Goal: Task Accomplishment & Management: Manage account settings

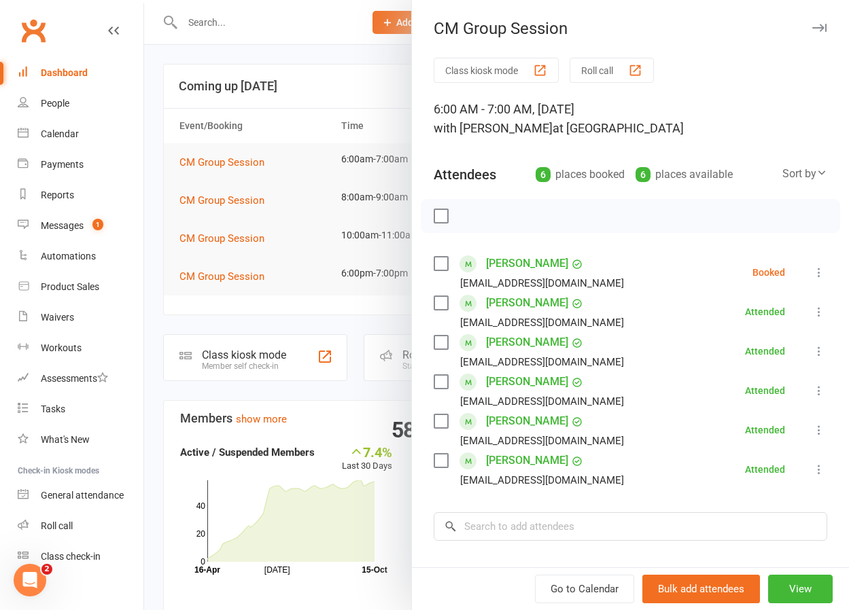
click at [820, 270] on icon at bounding box center [819, 273] width 14 height 14
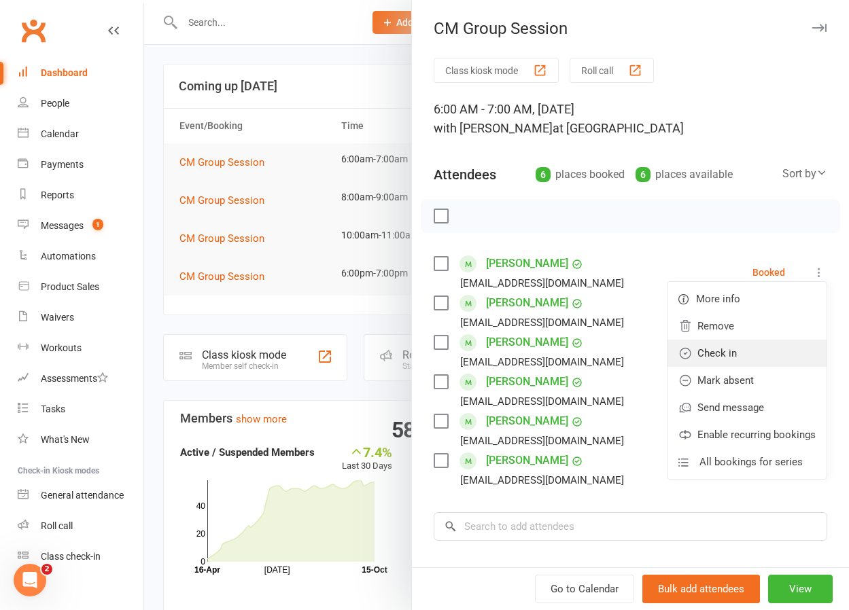
click at [733, 351] on link "Check in" at bounding box center [746, 353] width 159 height 27
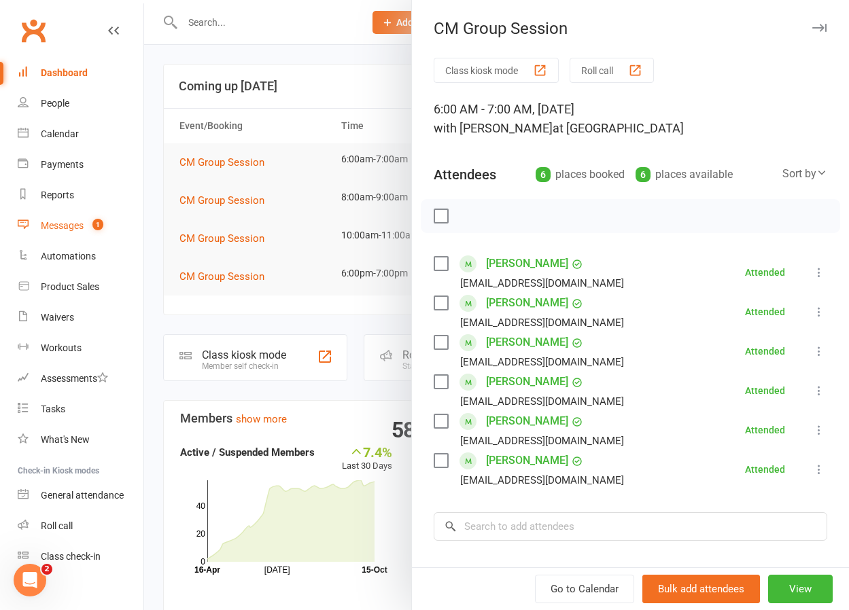
click at [71, 225] on div "Messages" at bounding box center [62, 225] width 43 height 11
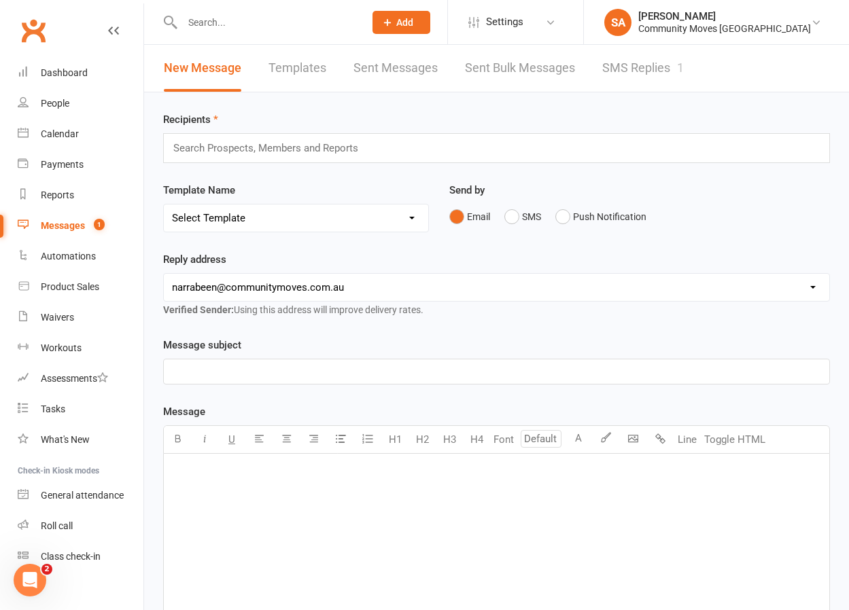
click at [71, 225] on div "Messages" at bounding box center [63, 225] width 44 height 11
click at [613, 67] on link "SMS Replies 1" at bounding box center [643, 68] width 82 height 47
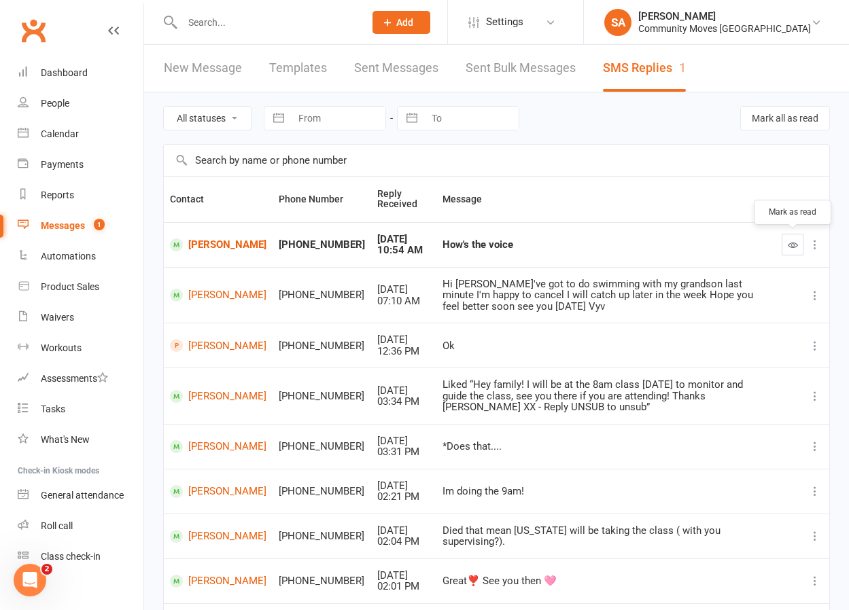
click at [790, 243] on icon "button" at bounding box center [793, 245] width 10 height 10
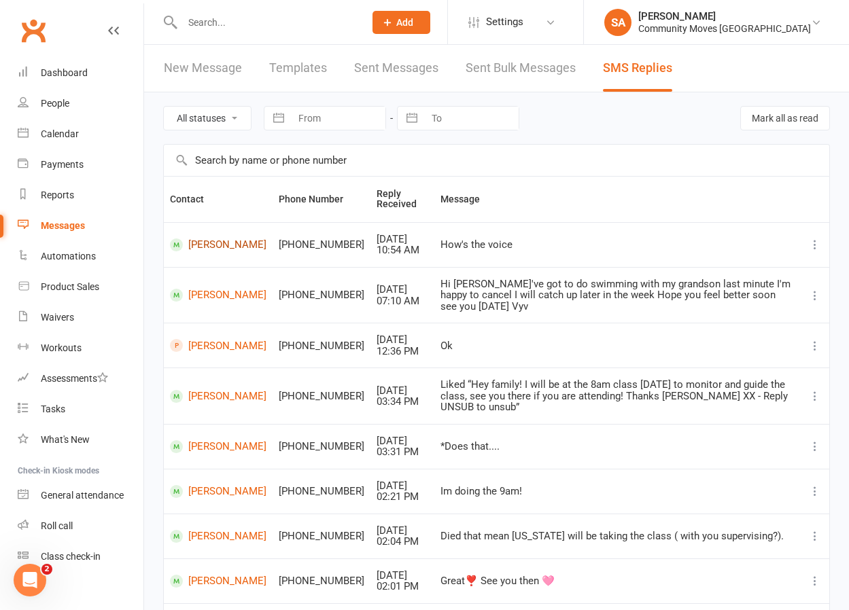
click at [209, 242] on link "[PERSON_NAME]" at bounding box center [218, 245] width 96 height 13
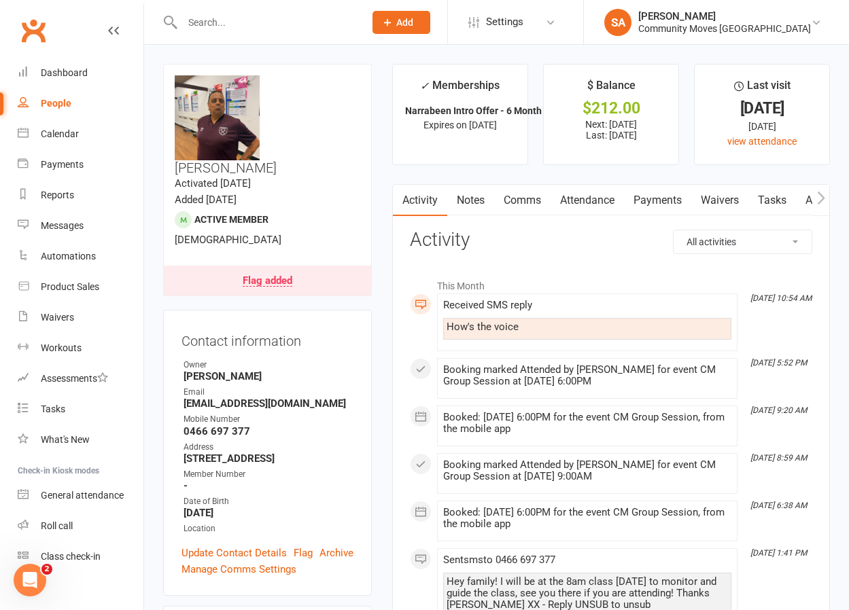
click at [516, 200] on link "Comms" at bounding box center [522, 200] width 56 height 31
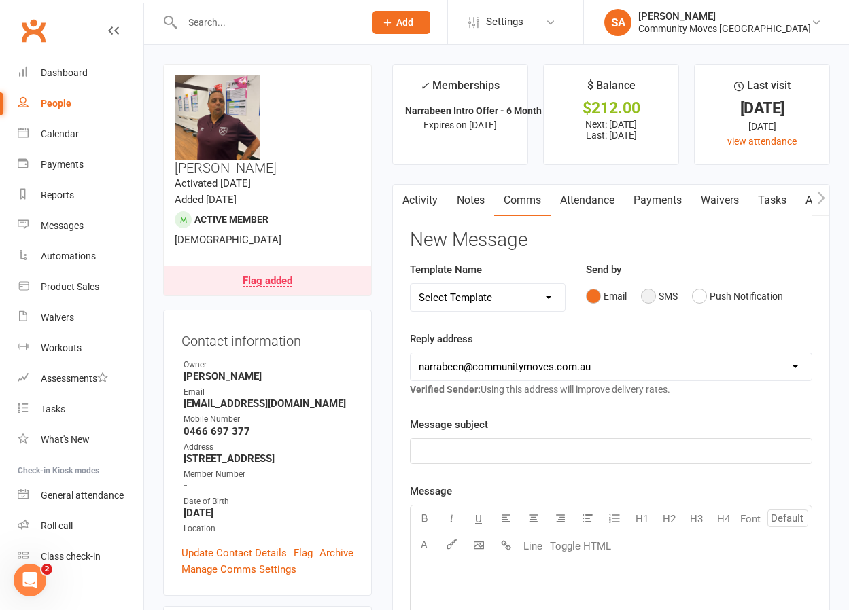
click at [651, 299] on button "SMS" at bounding box center [659, 296] width 37 height 26
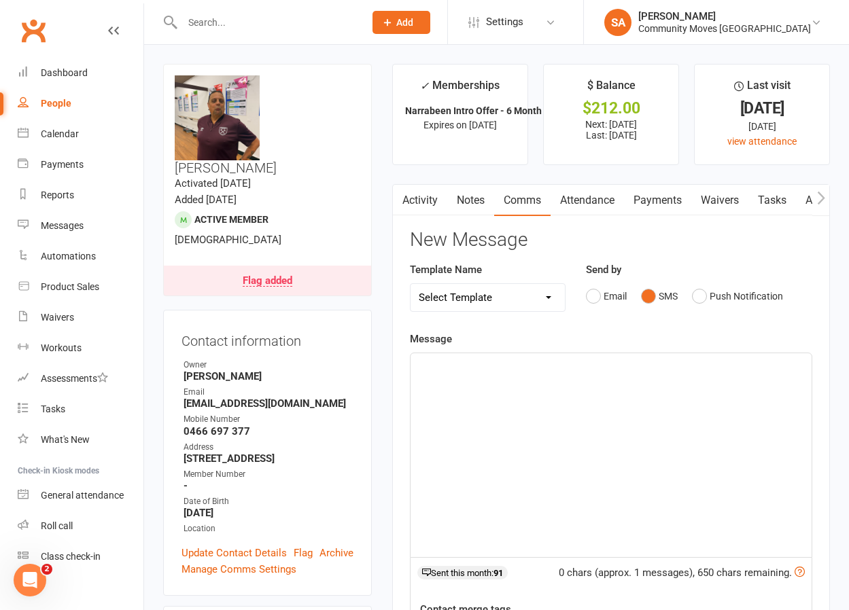
click at [508, 398] on div "﻿" at bounding box center [610, 455] width 401 height 204
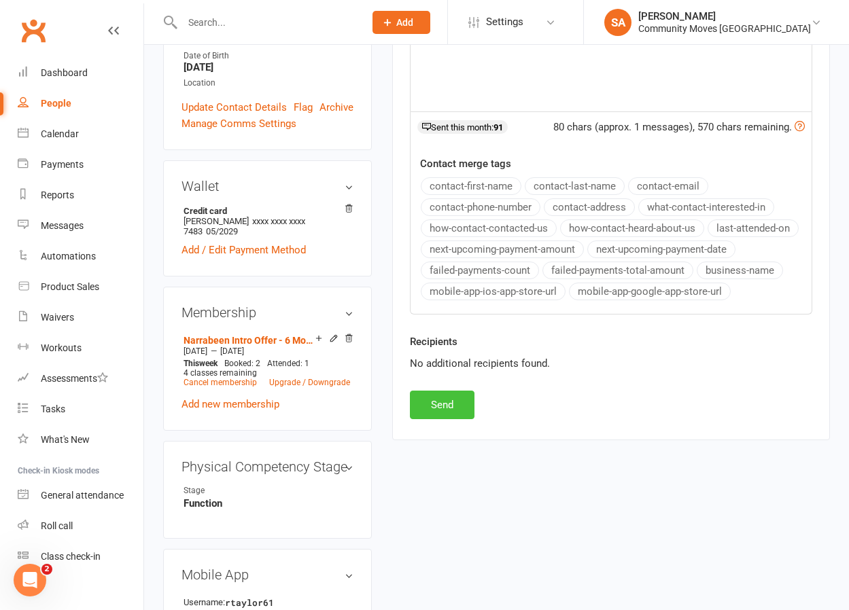
click at [438, 403] on button "Send" at bounding box center [442, 405] width 65 height 29
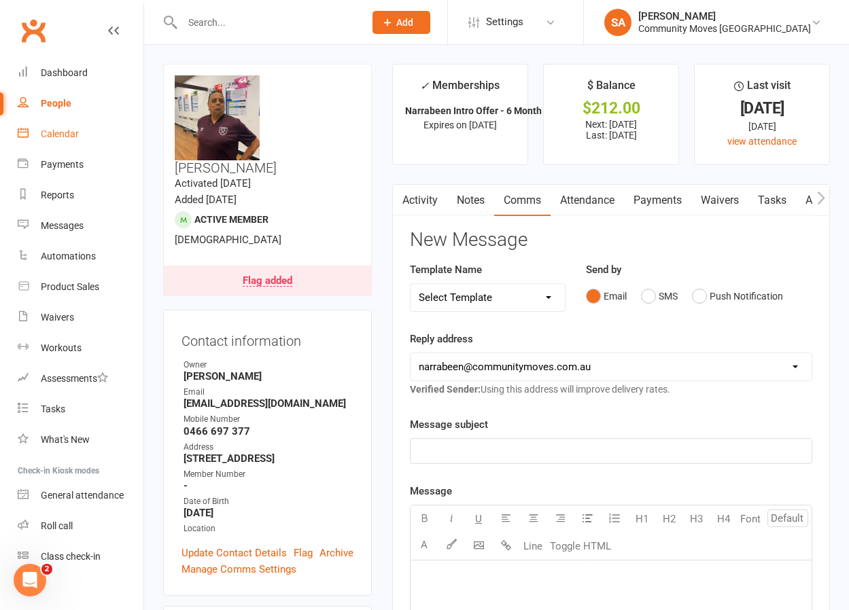
click at [77, 137] on div "Calendar" at bounding box center [60, 133] width 38 height 11
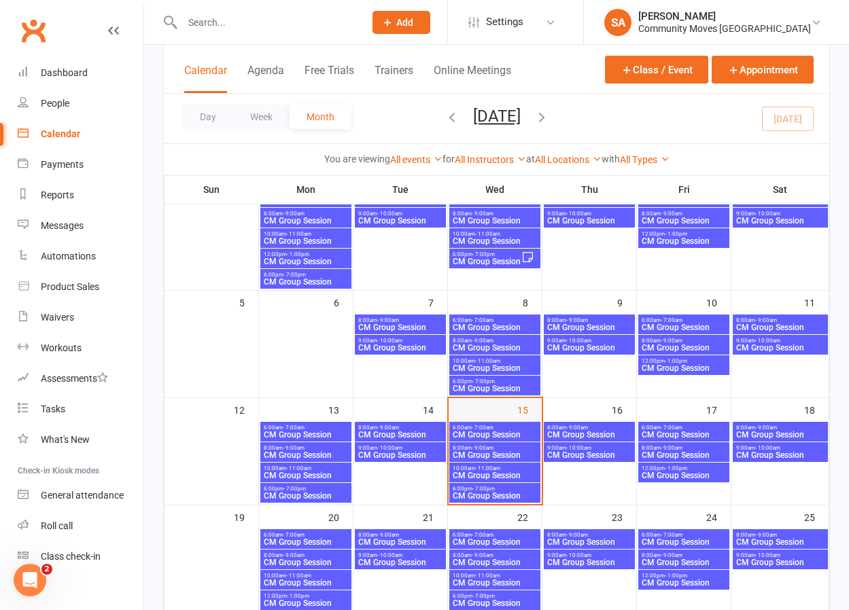
scroll to position [126, 0]
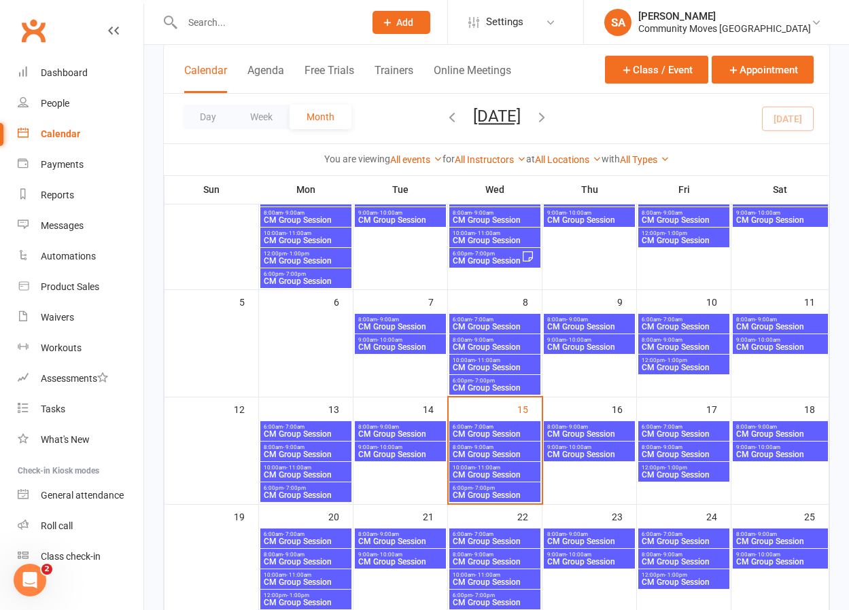
click at [496, 449] on span "8:00am - 9:00am" at bounding box center [495, 447] width 86 height 6
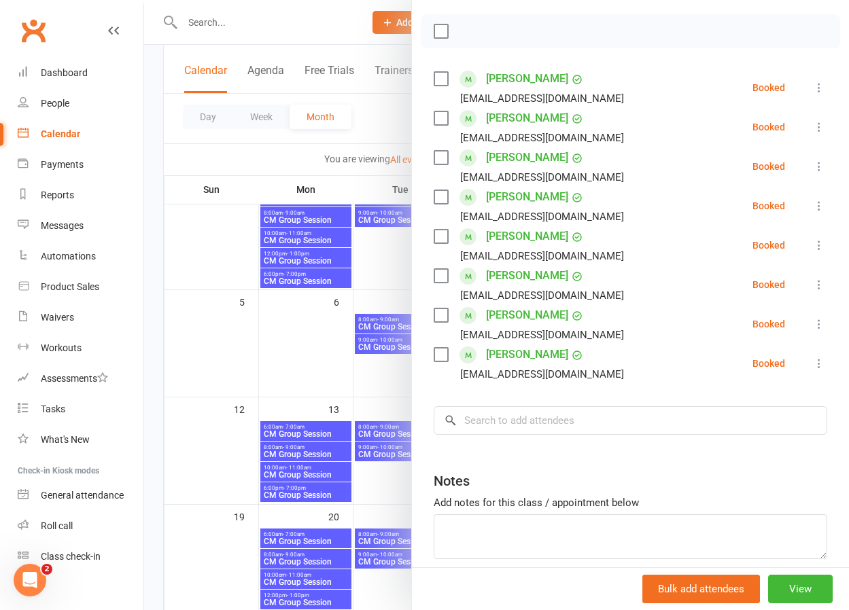
scroll to position [186, 0]
click at [377, 121] on div at bounding box center [496, 305] width 705 height 610
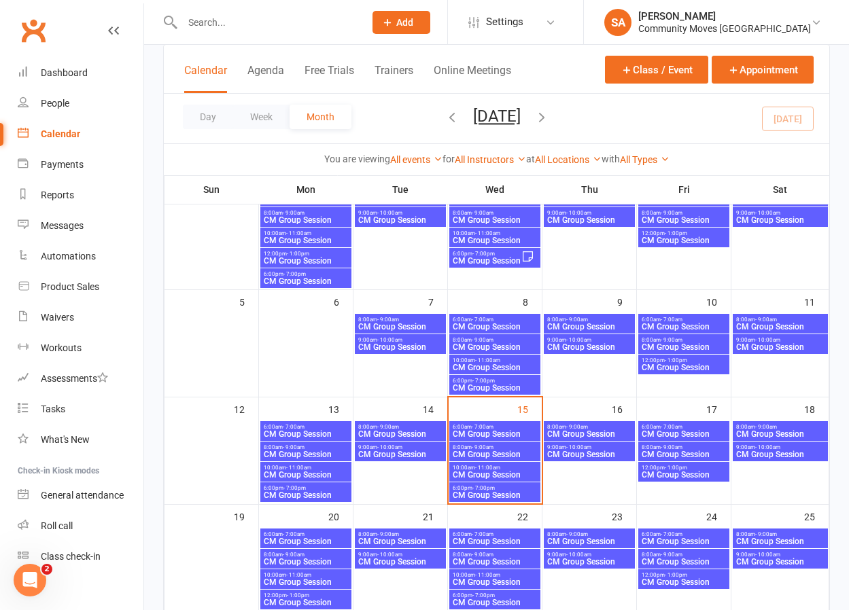
click at [476, 474] on span "CM Group Session" at bounding box center [495, 475] width 86 height 8
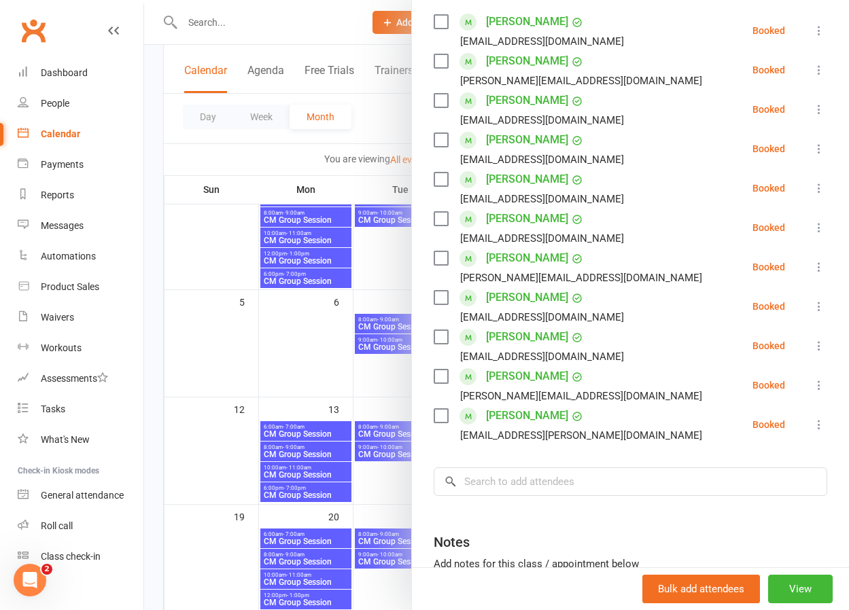
scroll to position [243, 0]
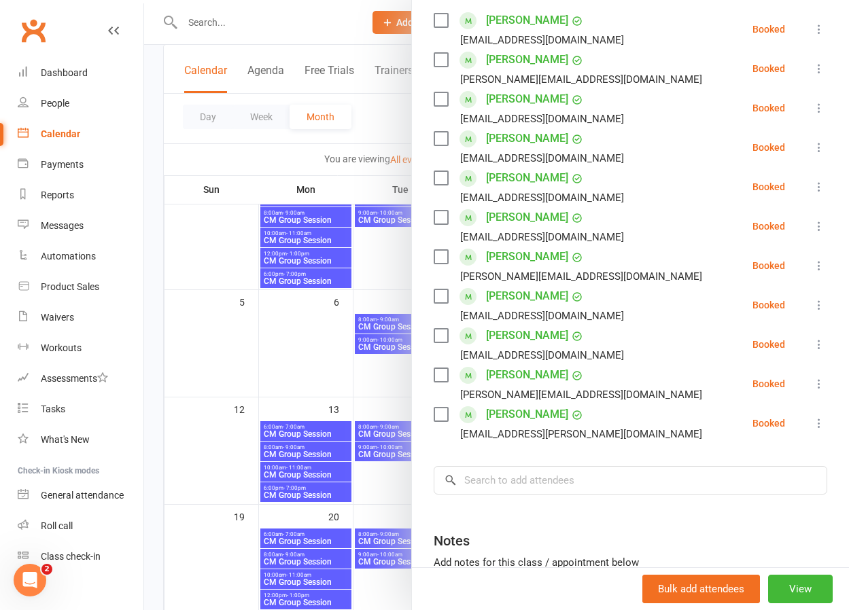
click at [304, 363] on div at bounding box center [496, 305] width 705 height 610
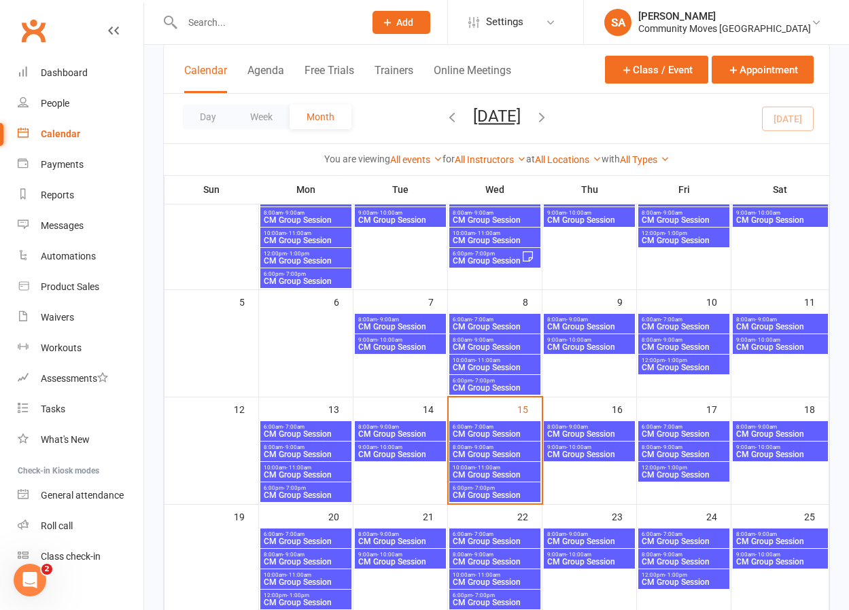
click at [487, 468] on span "- 11:00am" at bounding box center [487, 468] width 25 height 6
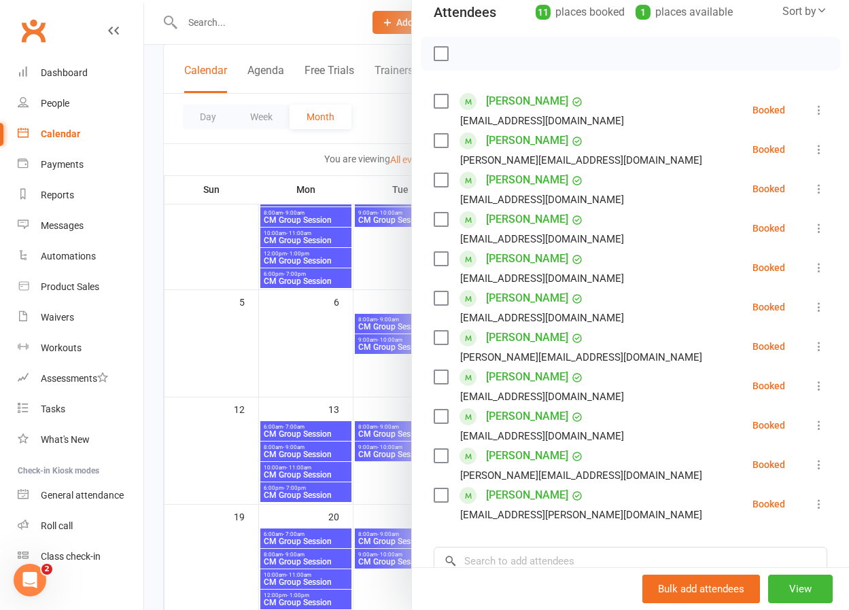
scroll to position [165, 0]
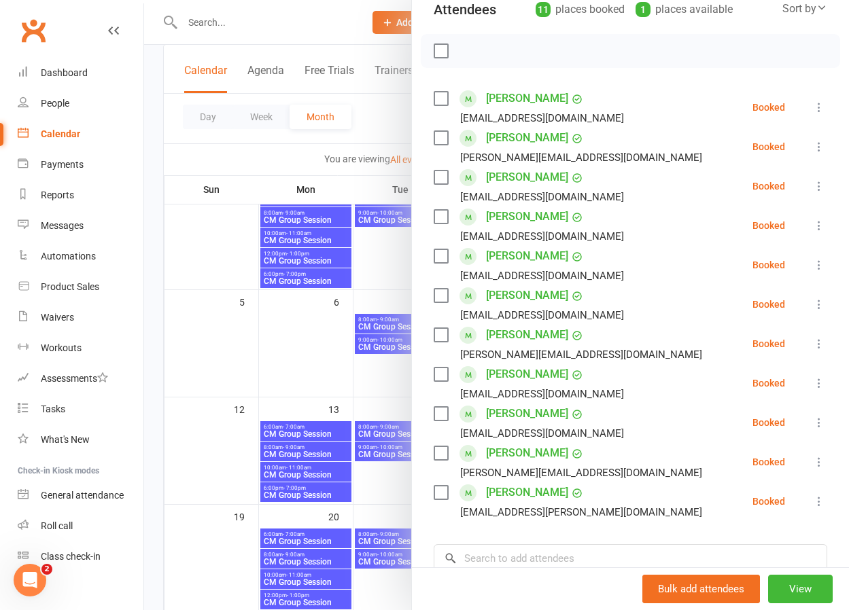
click at [321, 351] on div at bounding box center [496, 305] width 705 height 610
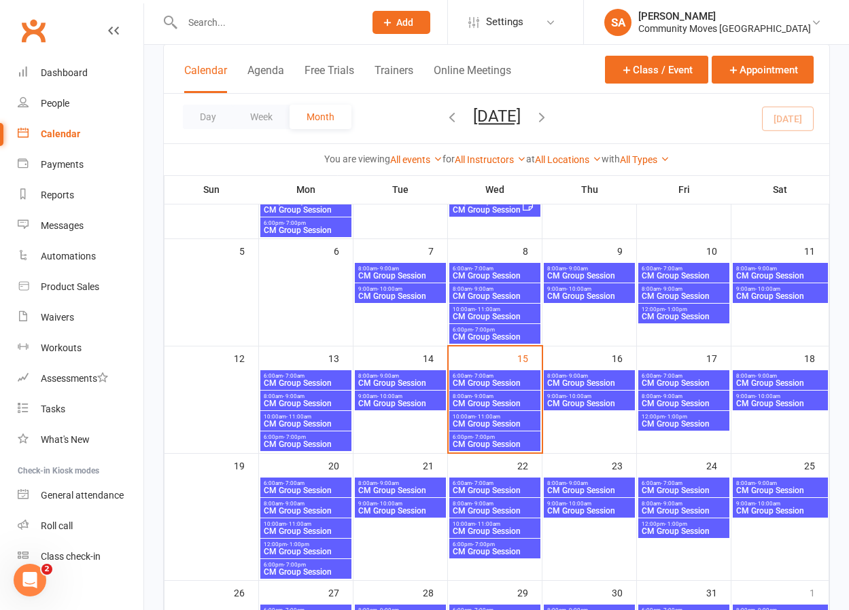
scroll to position [177, 0]
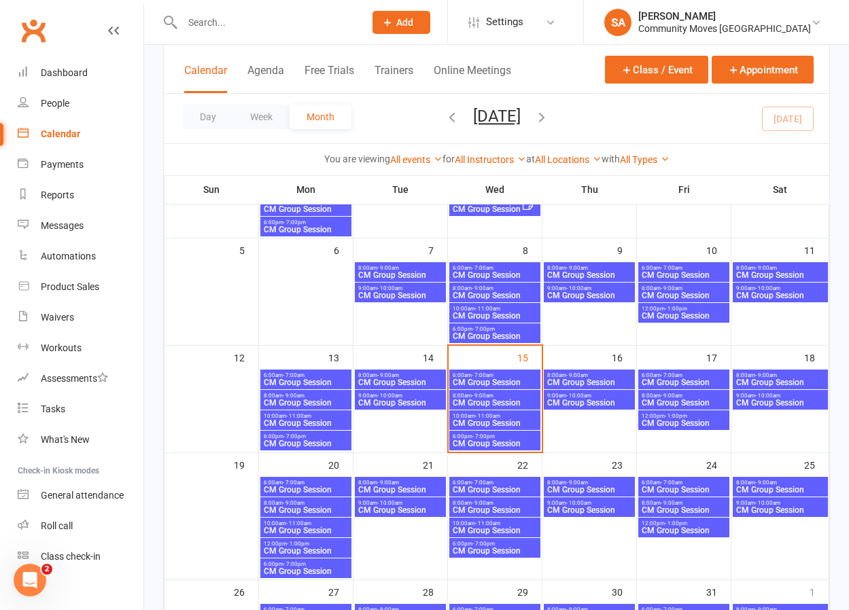
click at [474, 394] on span "- 9:00am" at bounding box center [483, 396] width 22 height 6
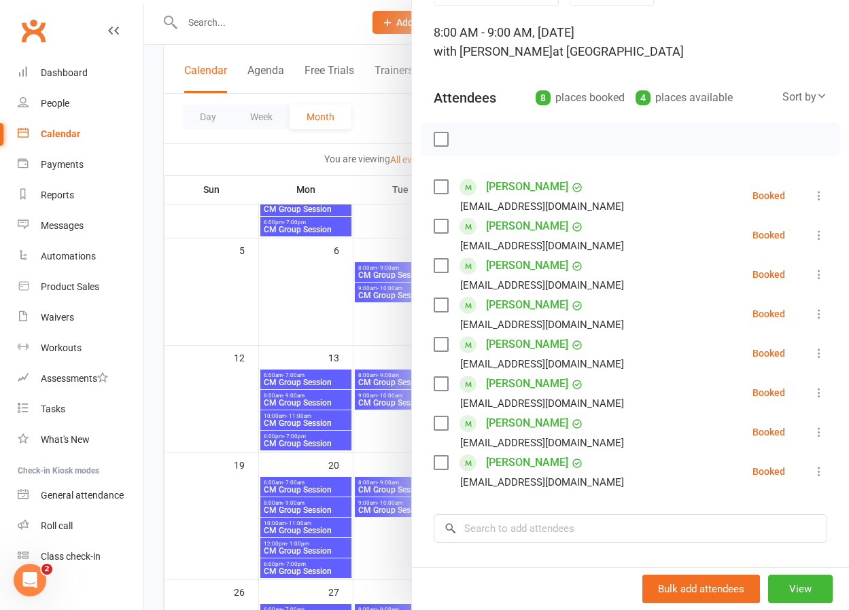
scroll to position [78, 0]
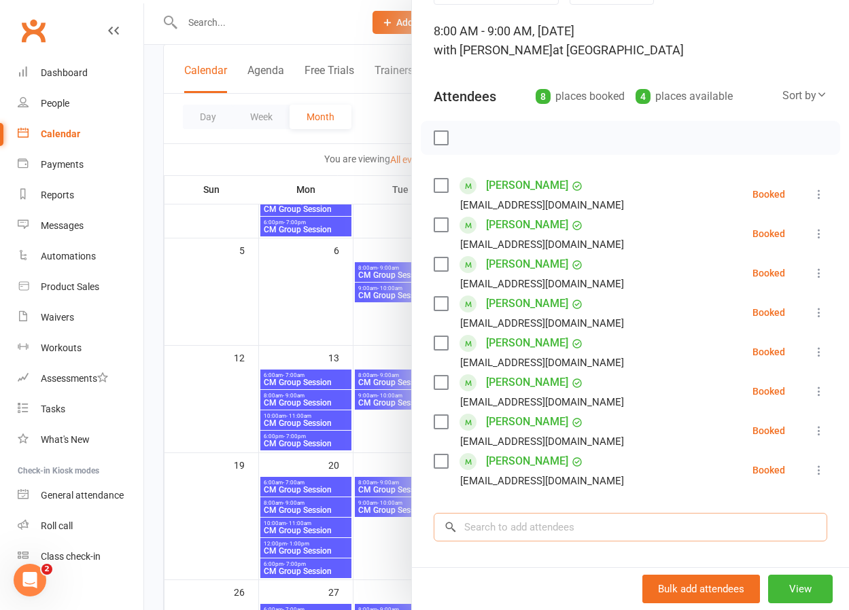
click at [509, 530] on input "search" at bounding box center [630, 527] width 393 height 29
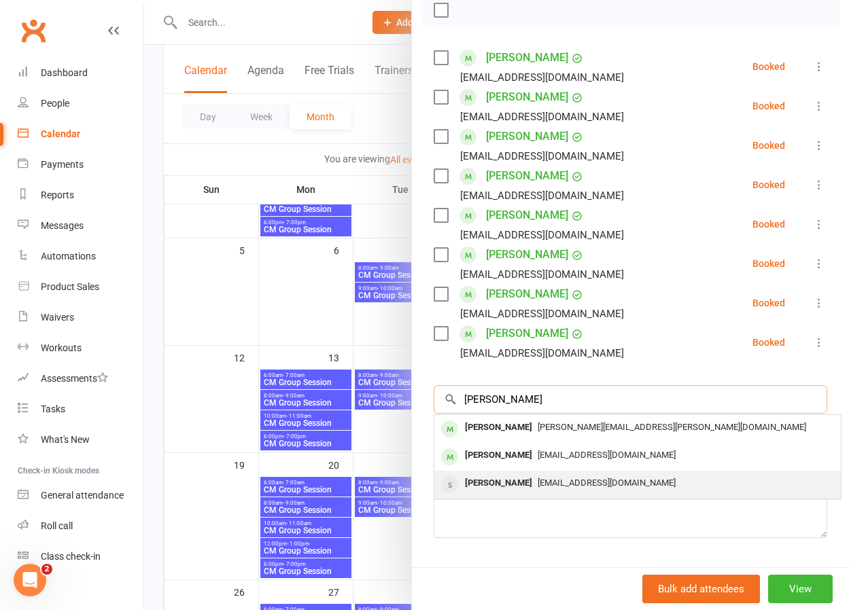
scroll to position [207, 0]
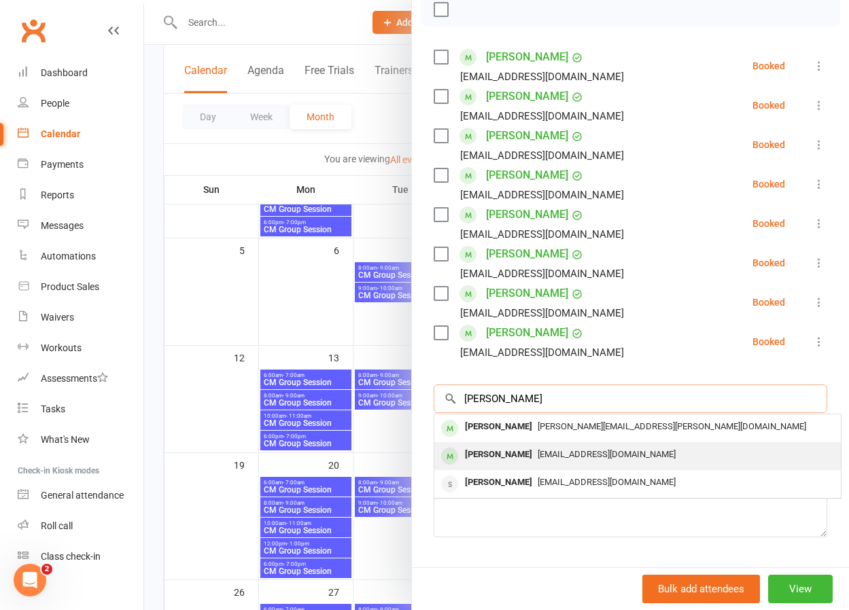
type input "[PERSON_NAME]"
click at [482, 456] on div "[PERSON_NAME]" at bounding box center [498, 455] width 78 height 20
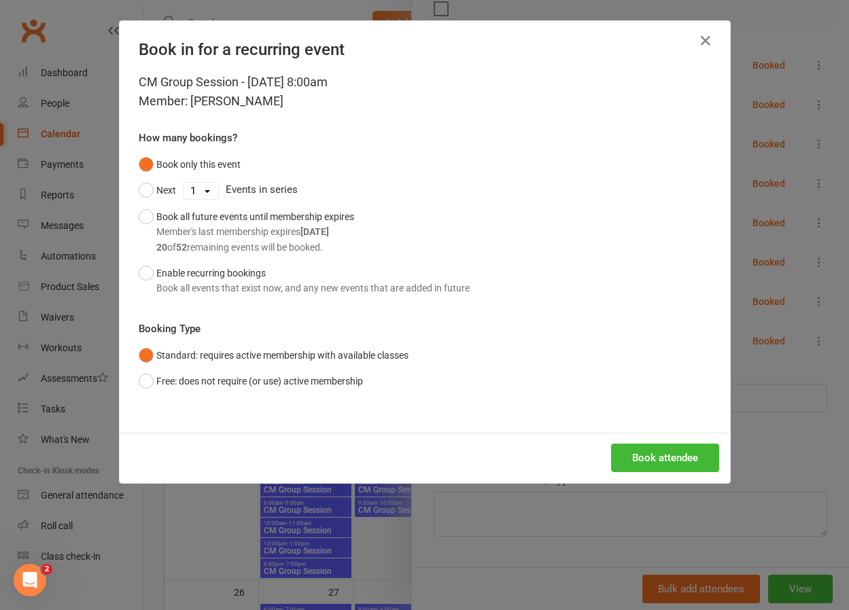
click at [653, 456] on button "Book attendee" at bounding box center [665, 458] width 108 height 29
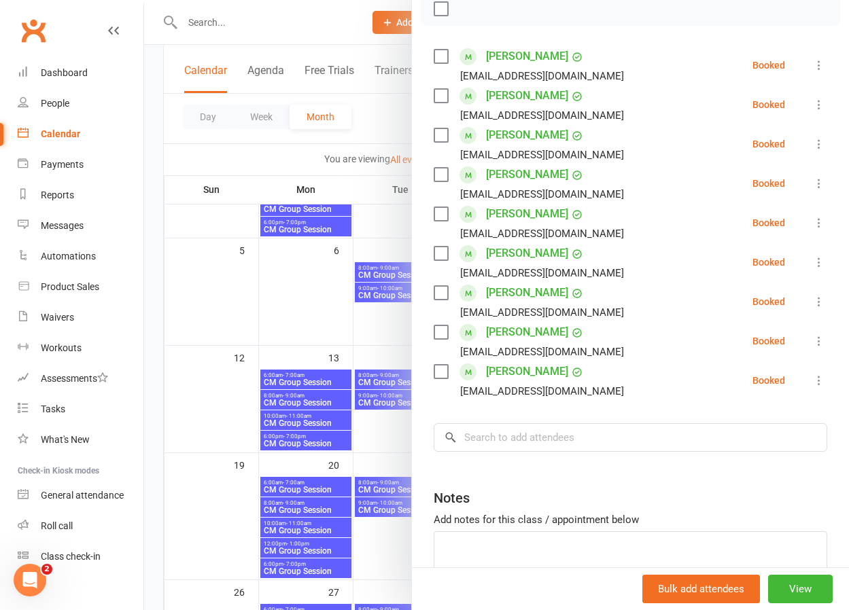
click at [816, 342] on icon at bounding box center [819, 341] width 14 height 14
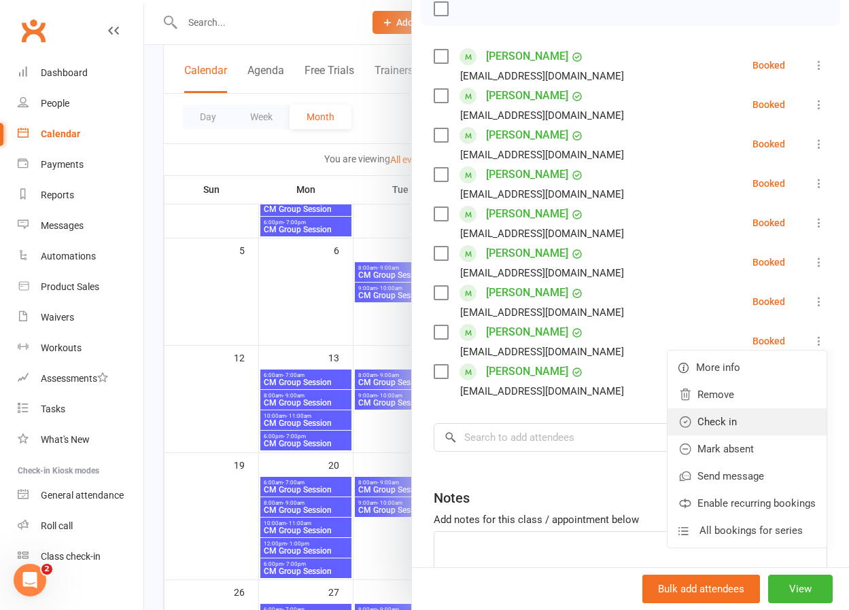
click at [725, 422] on link "Check in" at bounding box center [746, 421] width 159 height 27
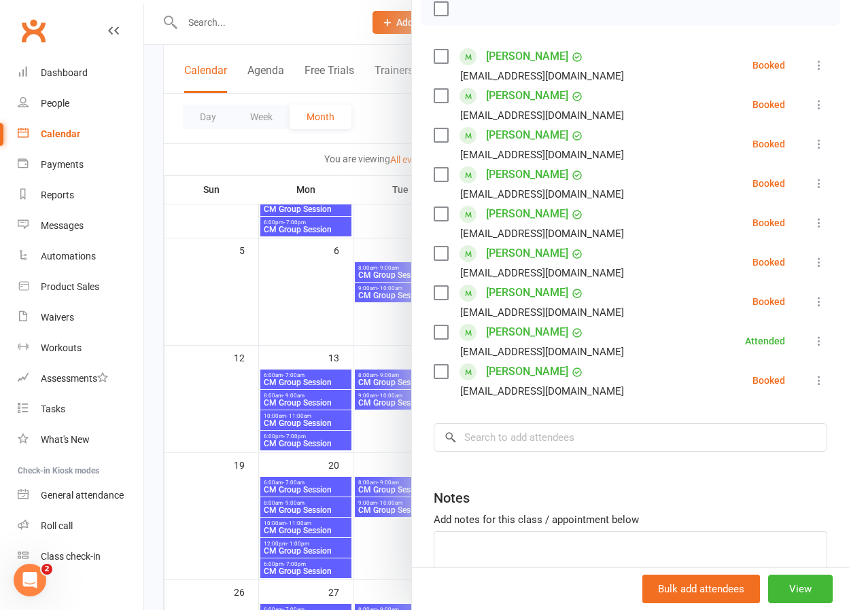
click at [820, 380] on icon at bounding box center [819, 381] width 14 height 14
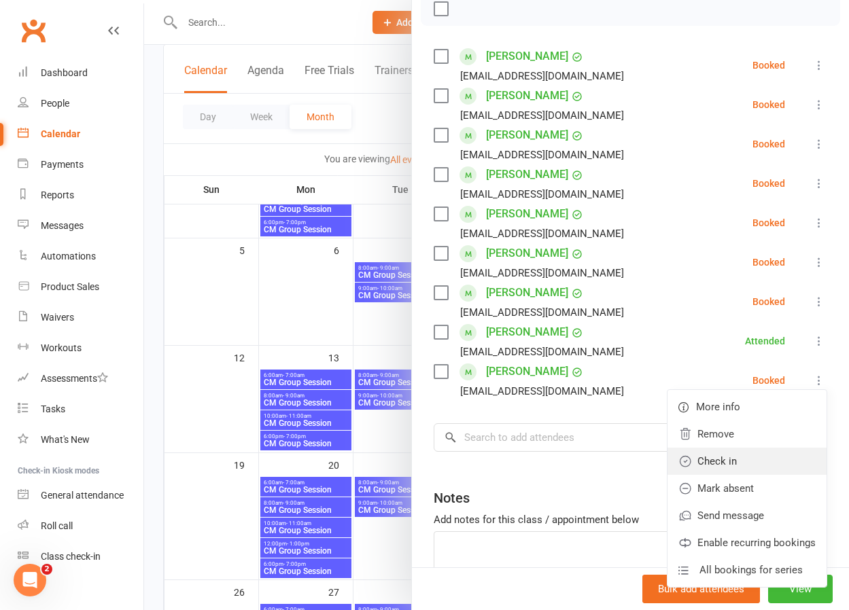
click at [731, 463] on link "Check in" at bounding box center [746, 461] width 159 height 27
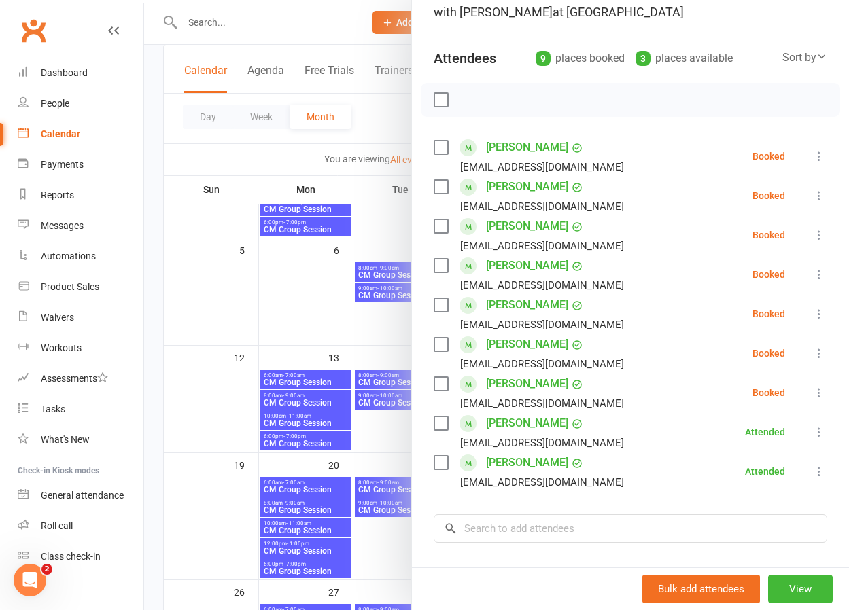
scroll to position [111, 0]
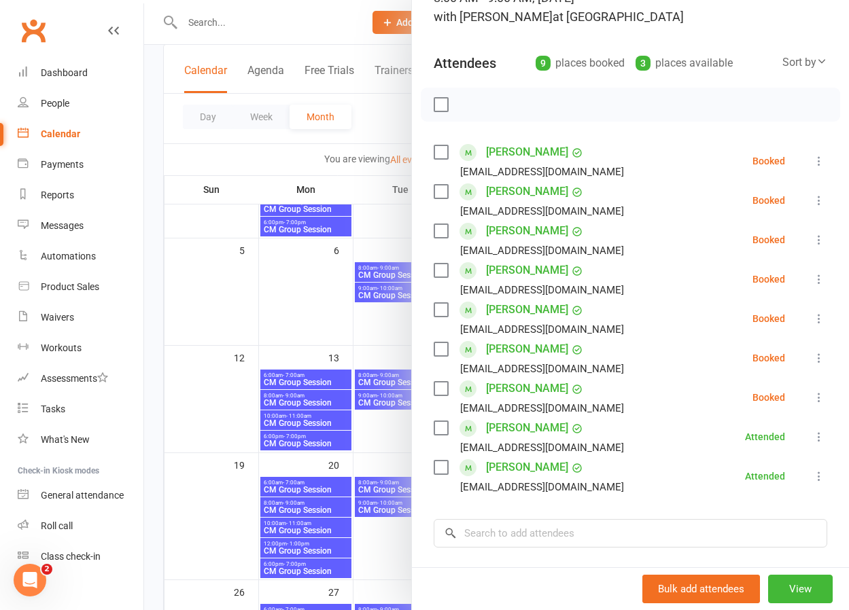
click at [817, 199] on icon at bounding box center [819, 201] width 14 height 14
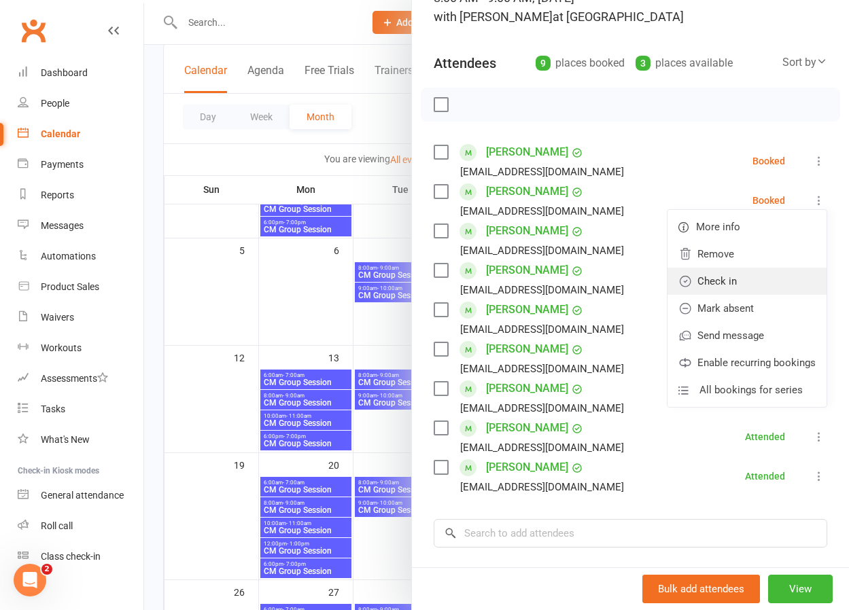
click at [723, 277] on link "Check in" at bounding box center [746, 281] width 159 height 27
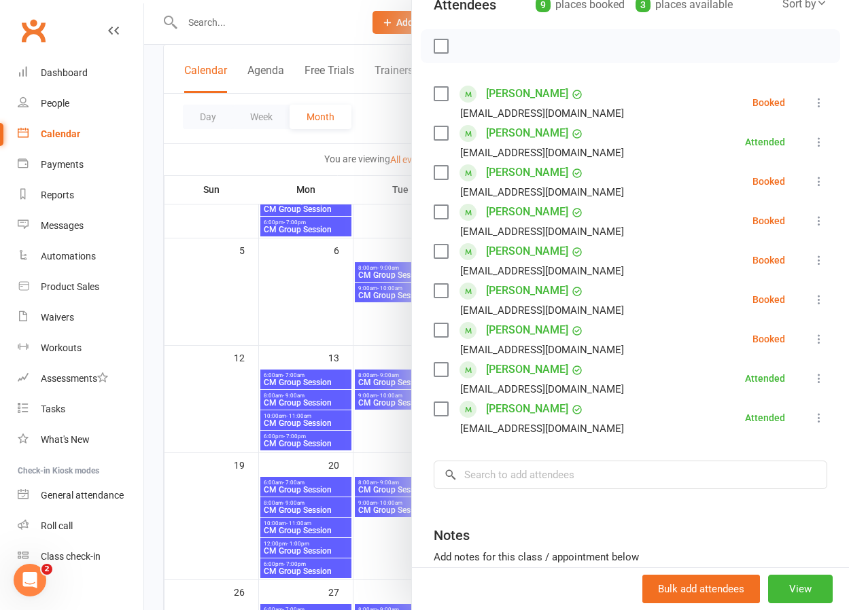
scroll to position [179, 0]
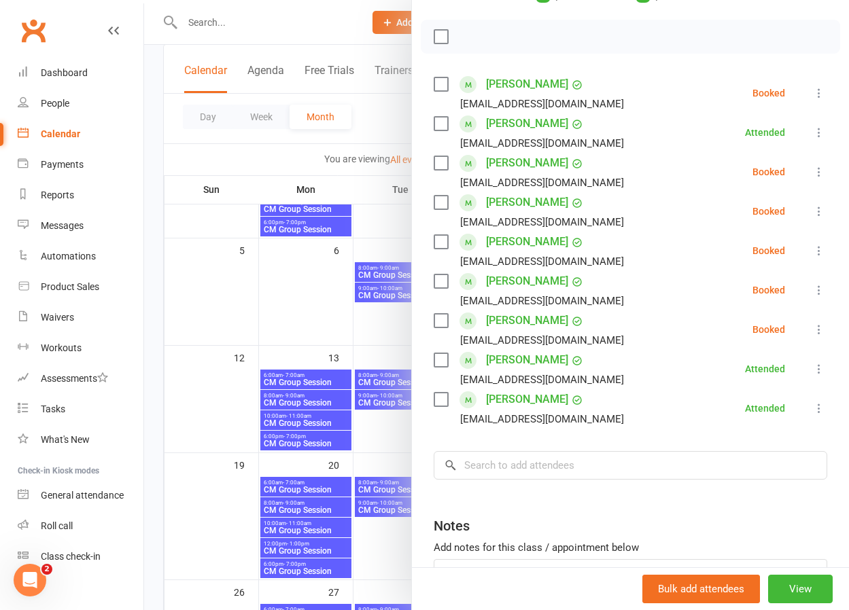
click at [817, 248] on icon at bounding box center [819, 251] width 14 height 14
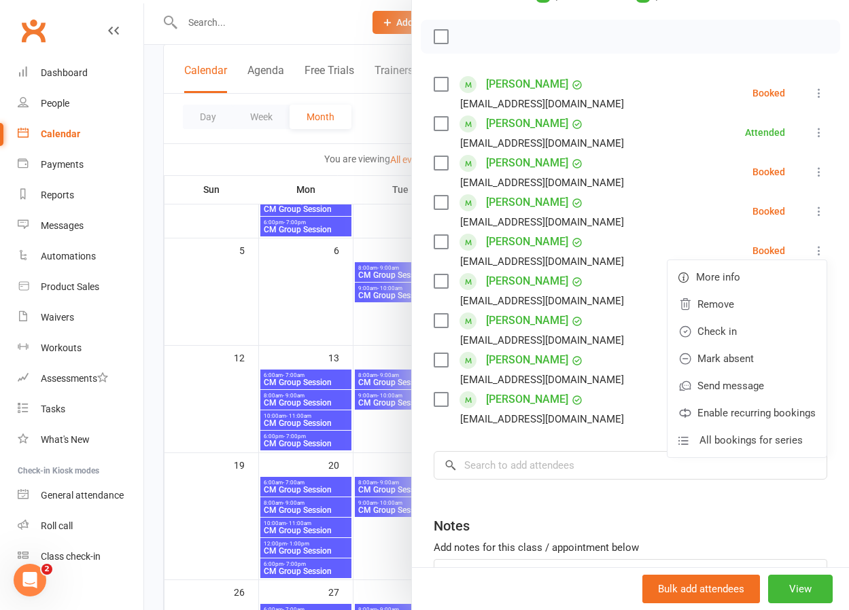
click at [712, 328] on link "Check in" at bounding box center [746, 331] width 159 height 27
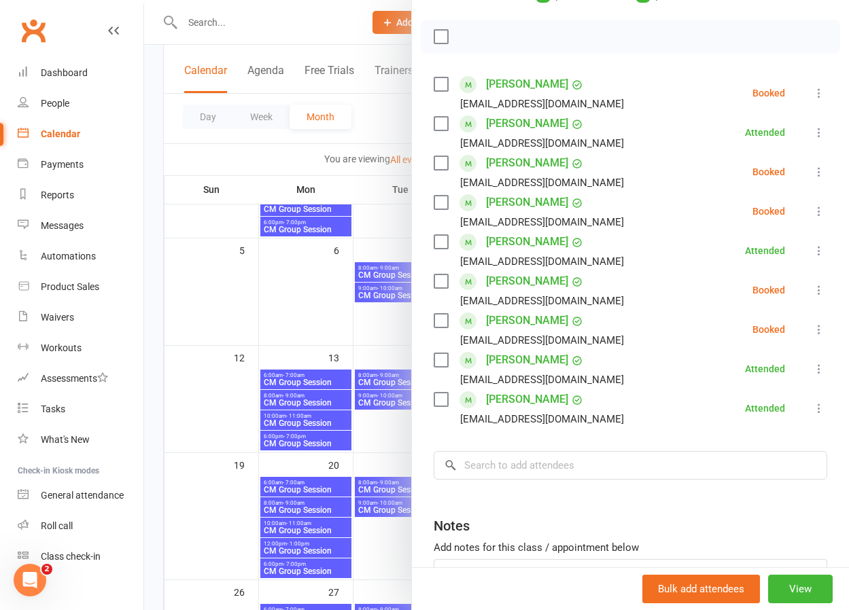
click at [816, 208] on icon at bounding box center [819, 212] width 14 height 14
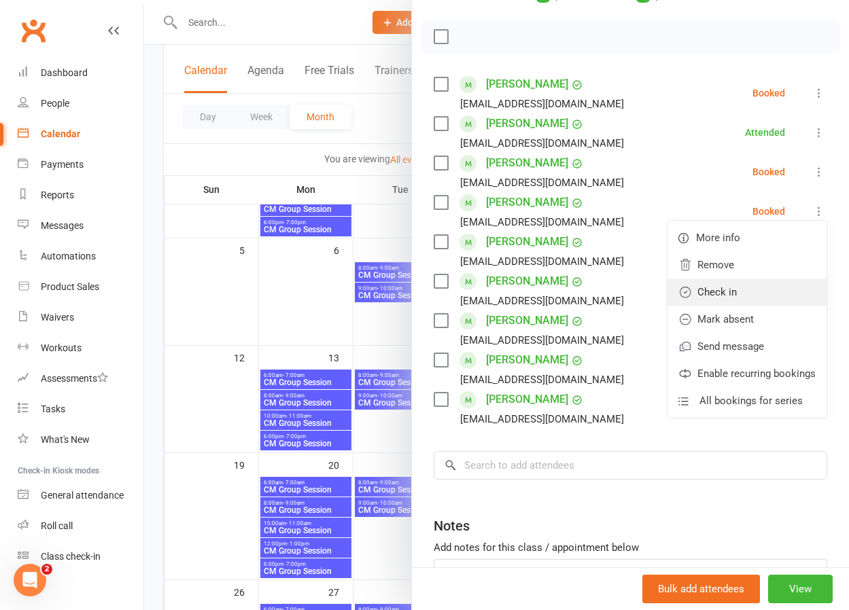
click at [722, 291] on link "Check in" at bounding box center [746, 292] width 159 height 27
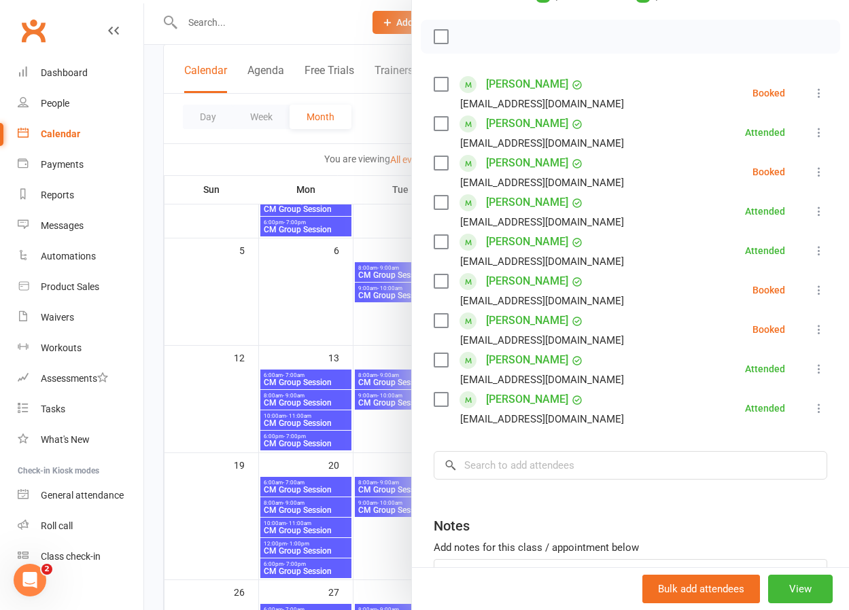
click at [820, 173] on icon at bounding box center [819, 172] width 14 height 14
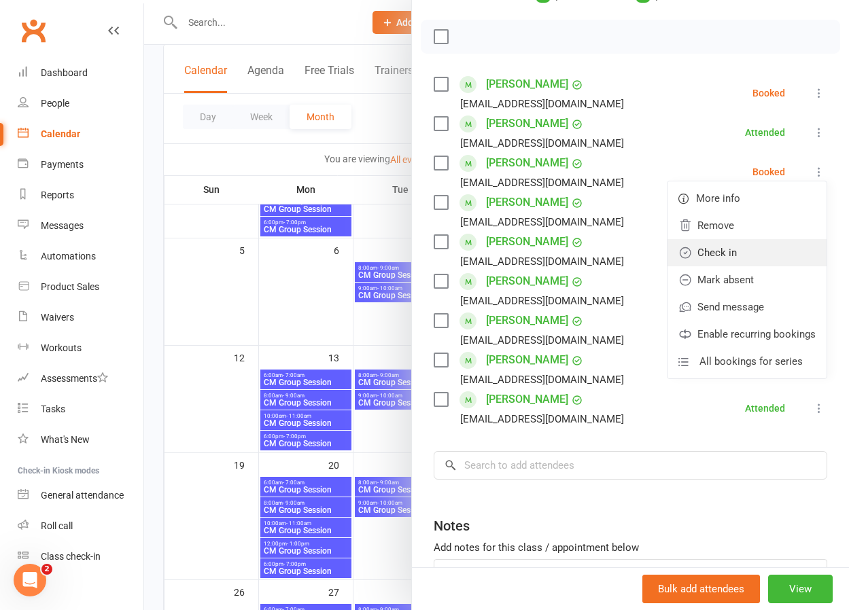
click at [731, 247] on link "Check in" at bounding box center [746, 252] width 159 height 27
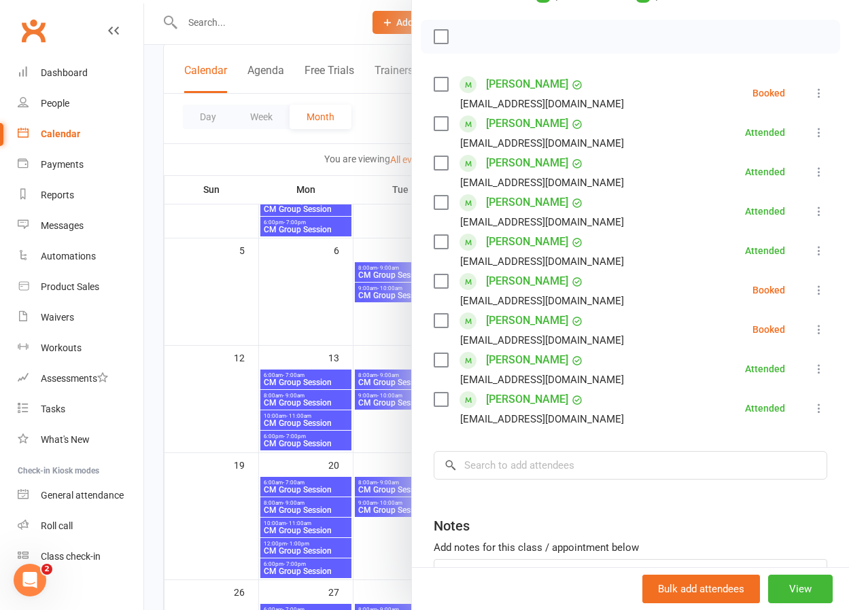
click at [817, 324] on icon at bounding box center [819, 330] width 14 height 14
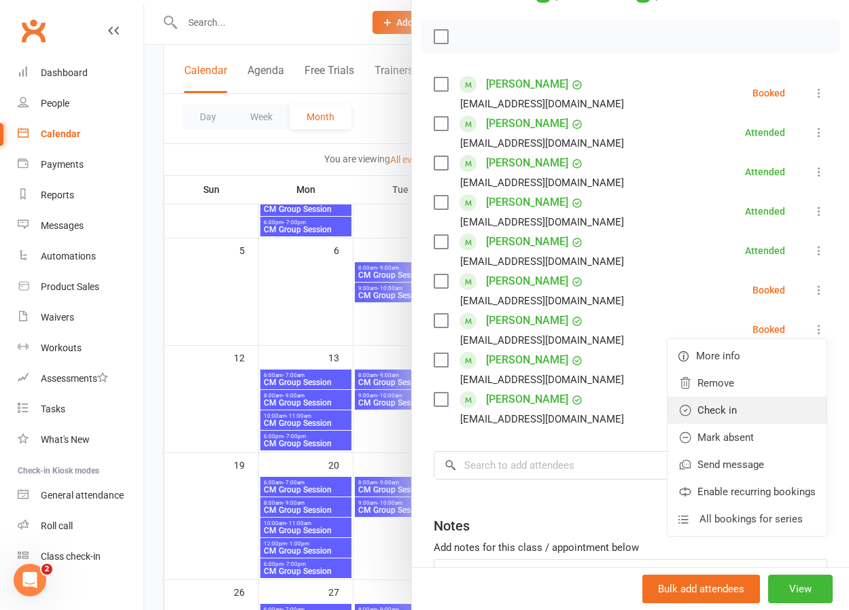
click at [734, 411] on link "Check in" at bounding box center [746, 410] width 159 height 27
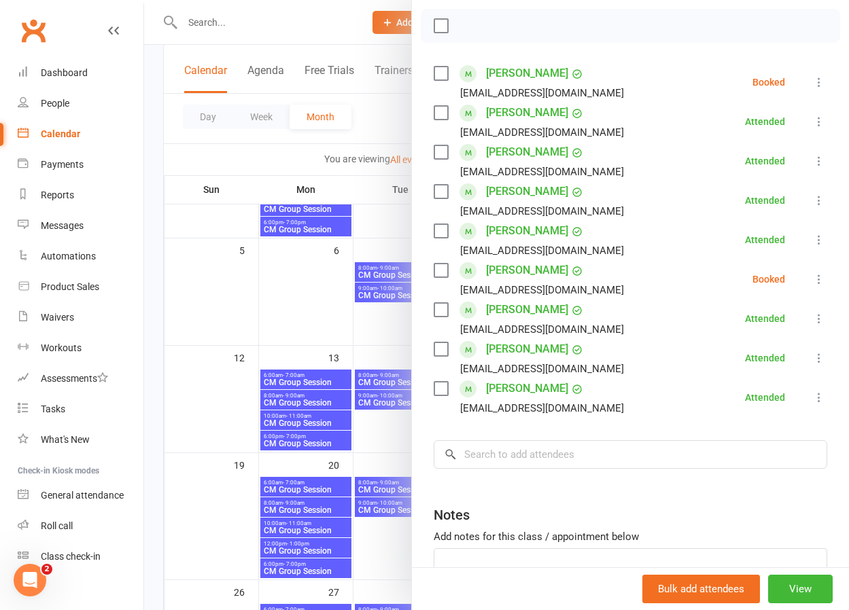
scroll to position [192, 0]
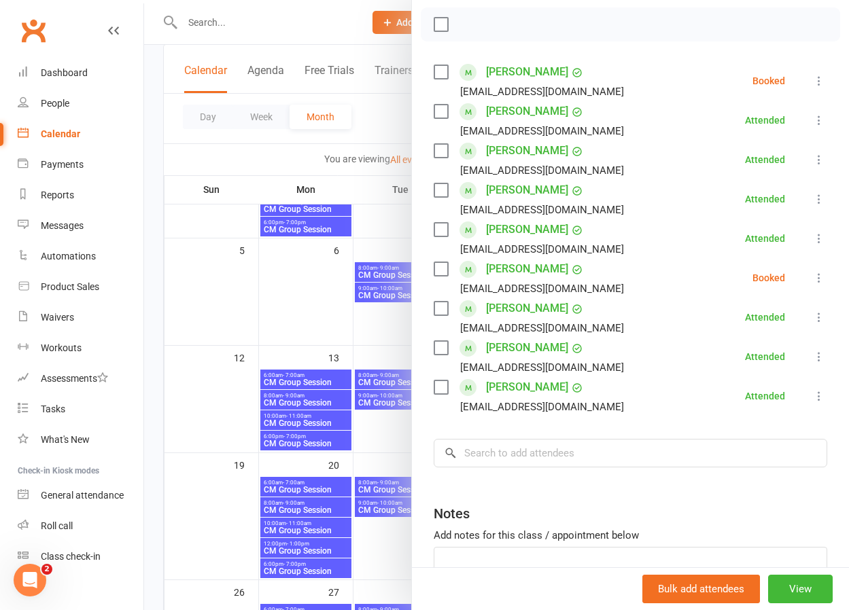
click at [813, 277] on icon at bounding box center [819, 278] width 14 height 14
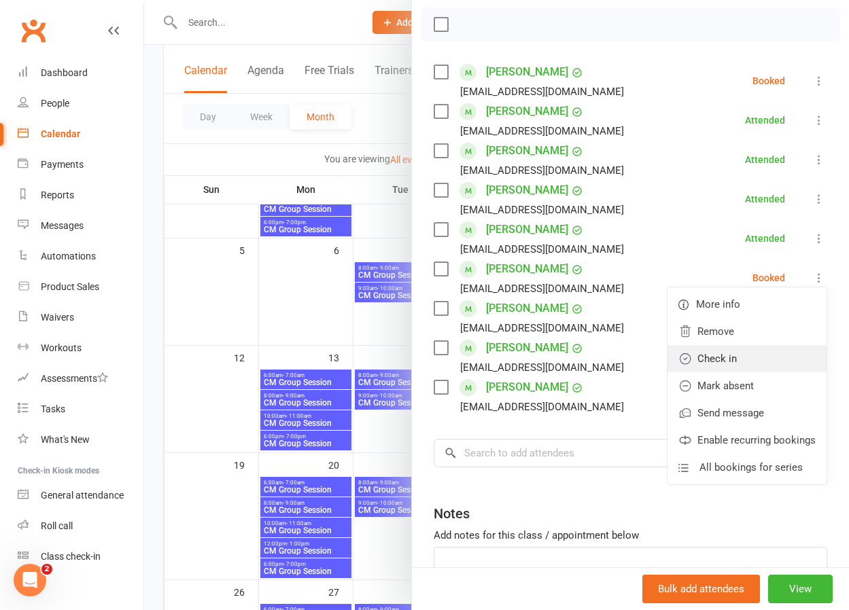
click at [724, 351] on link "Check in" at bounding box center [746, 358] width 159 height 27
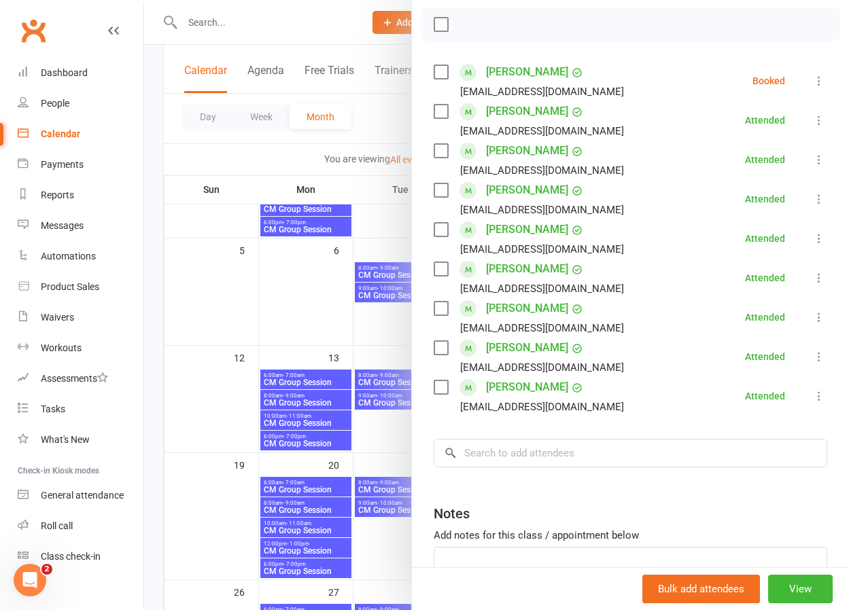
click at [820, 76] on icon at bounding box center [819, 81] width 14 height 14
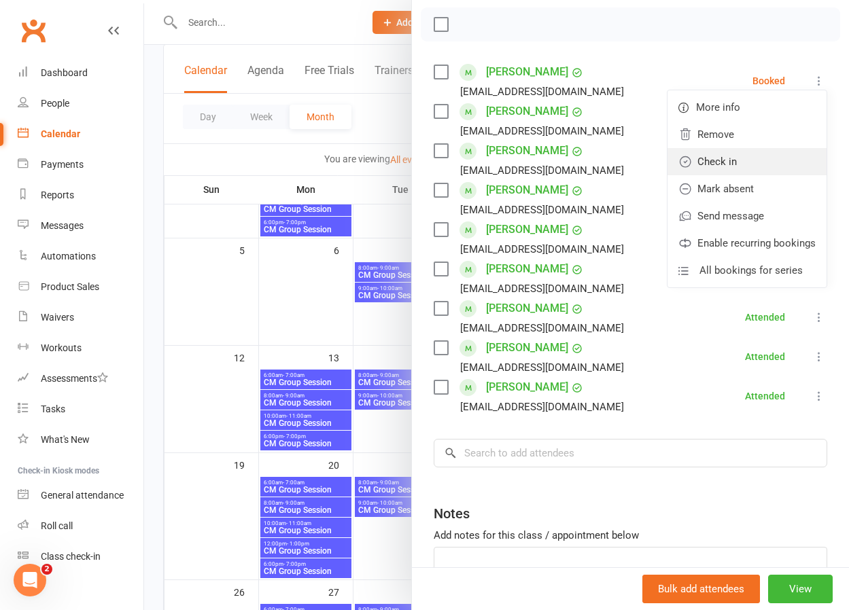
click at [736, 160] on link "Check in" at bounding box center [746, 161] width 159 height 27
